Goal: Task Accomplishment & Management: Use online tool/utility

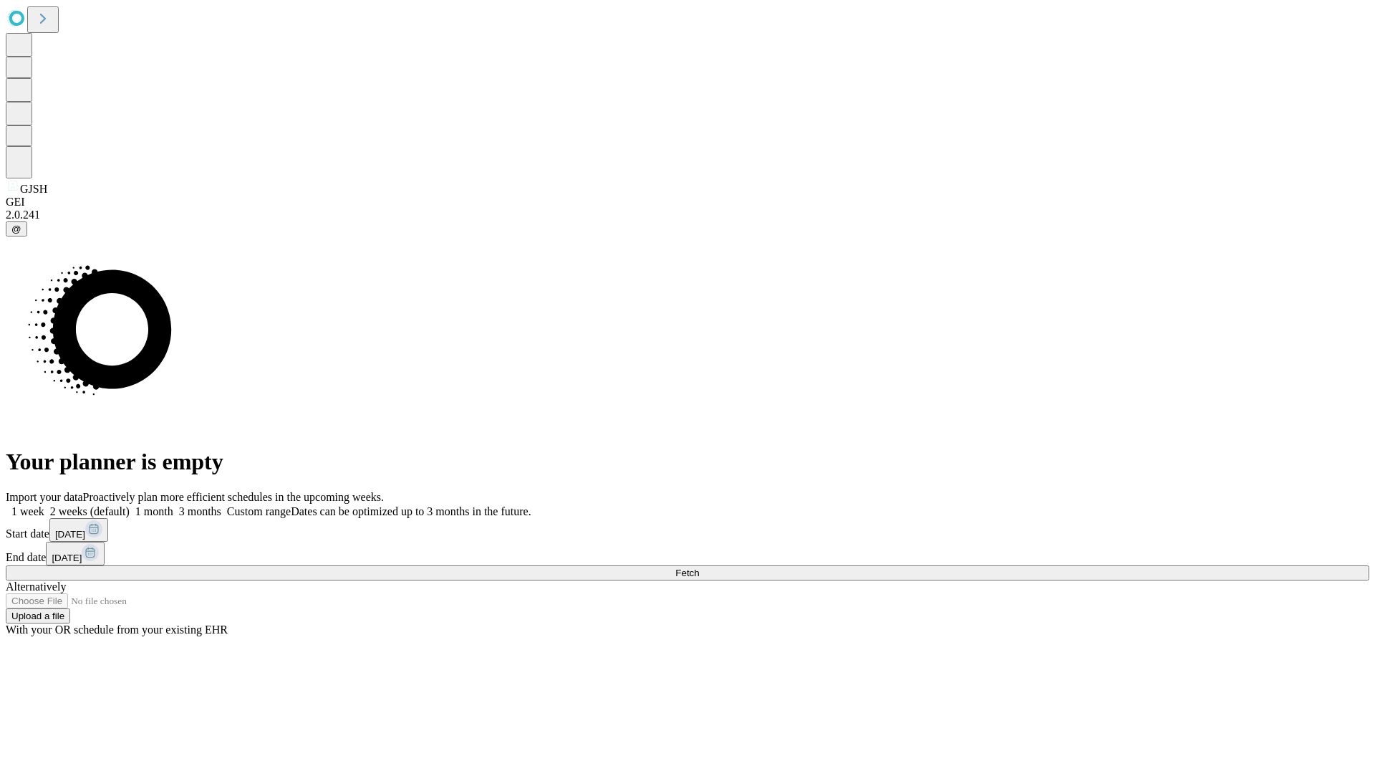
click at [699, 567] on span "Fetch" at bounding box center [687, 572] width 24 height 11
